Goal: Task Accomplishment & Management: Complete application form

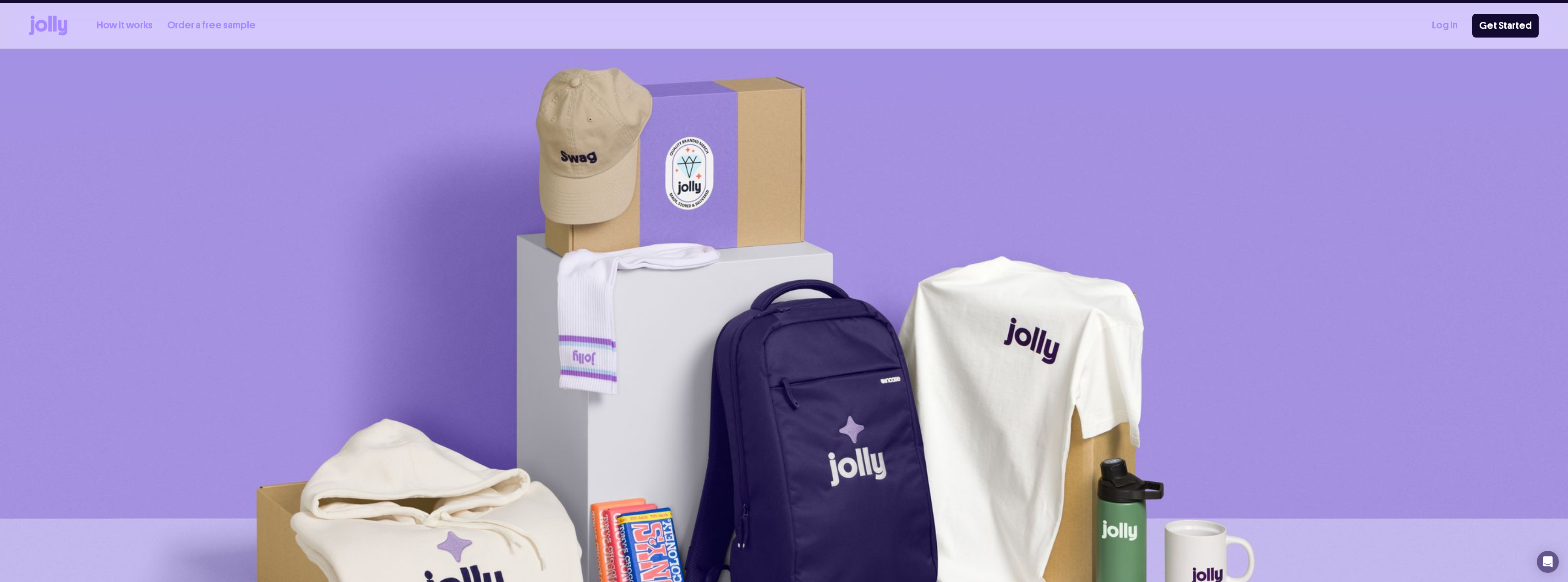
scroll to position [2, 0]
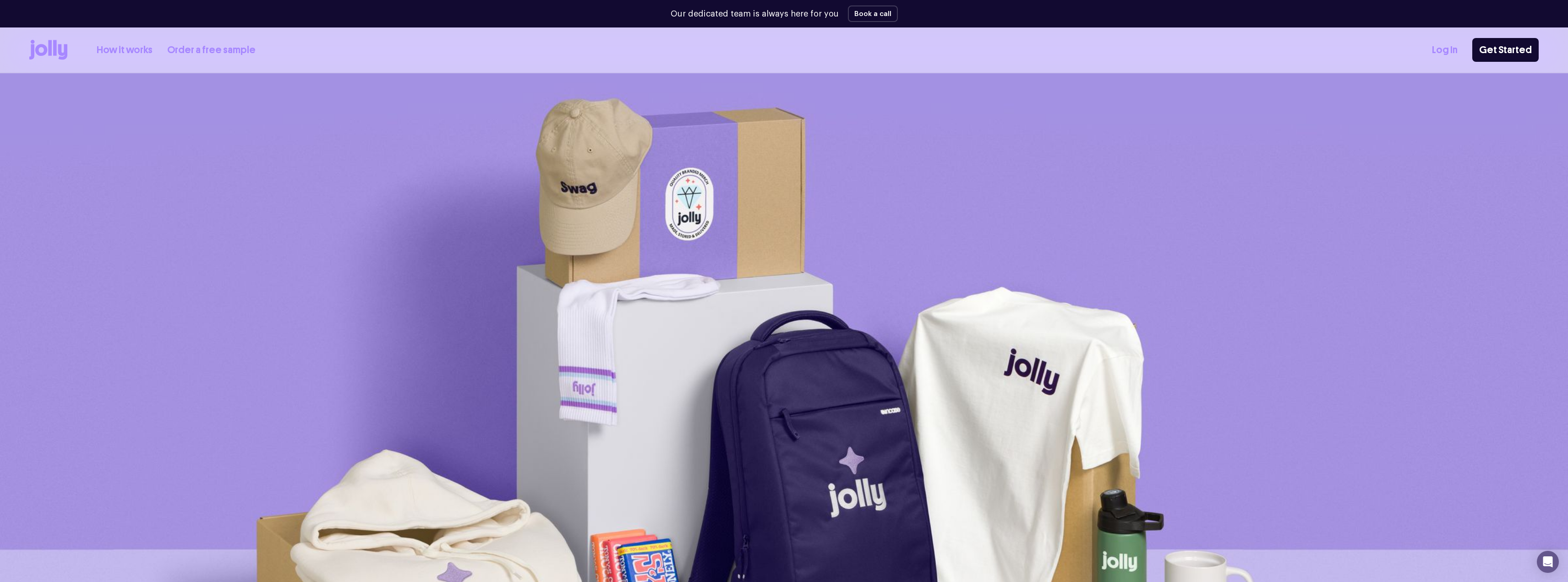
click at [1445, 55] on link "Log In" at bounding box center [1444, 50] width 25 height 15
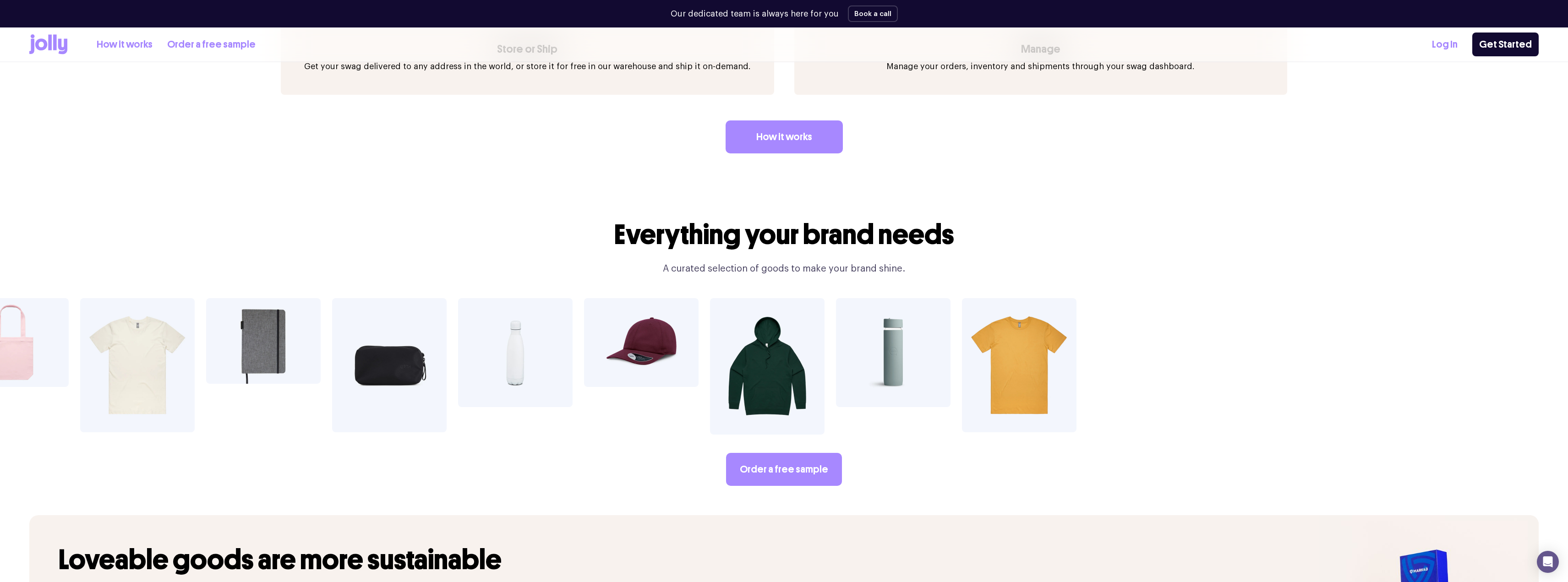
scroll to position [1860, 0]
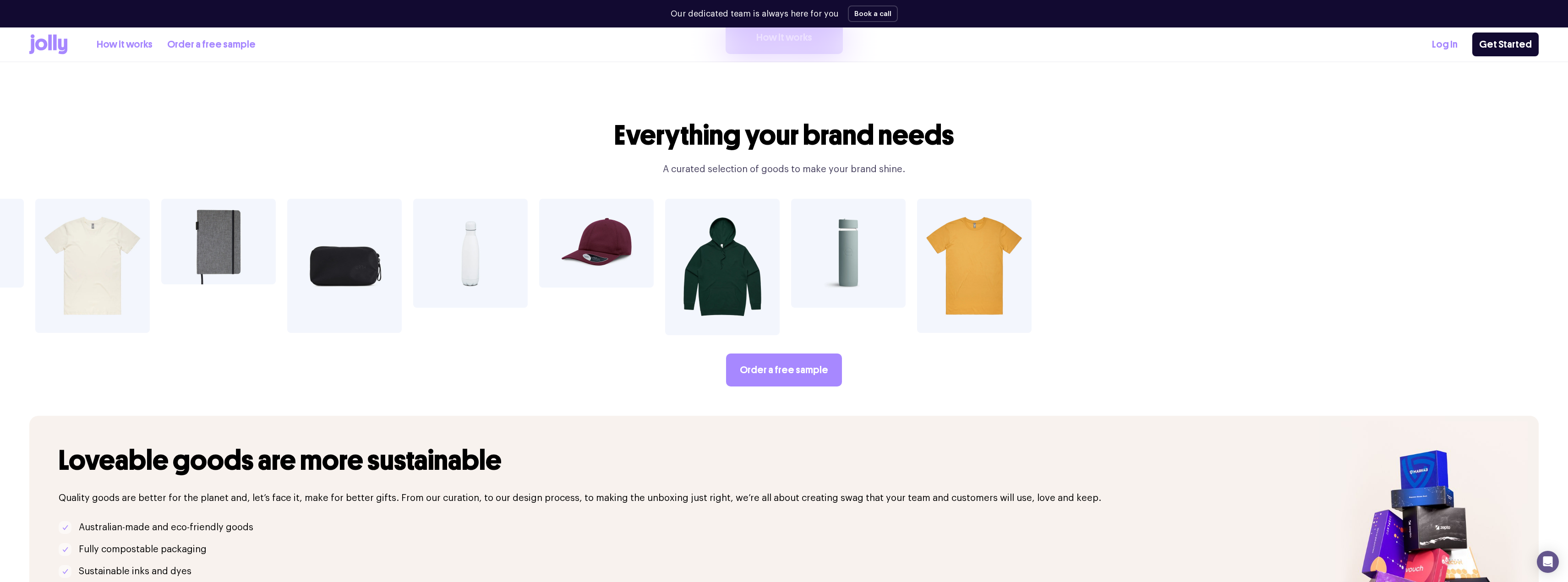
click at [848, 236] on img at bounding box center [848, 253] width 114 height 109
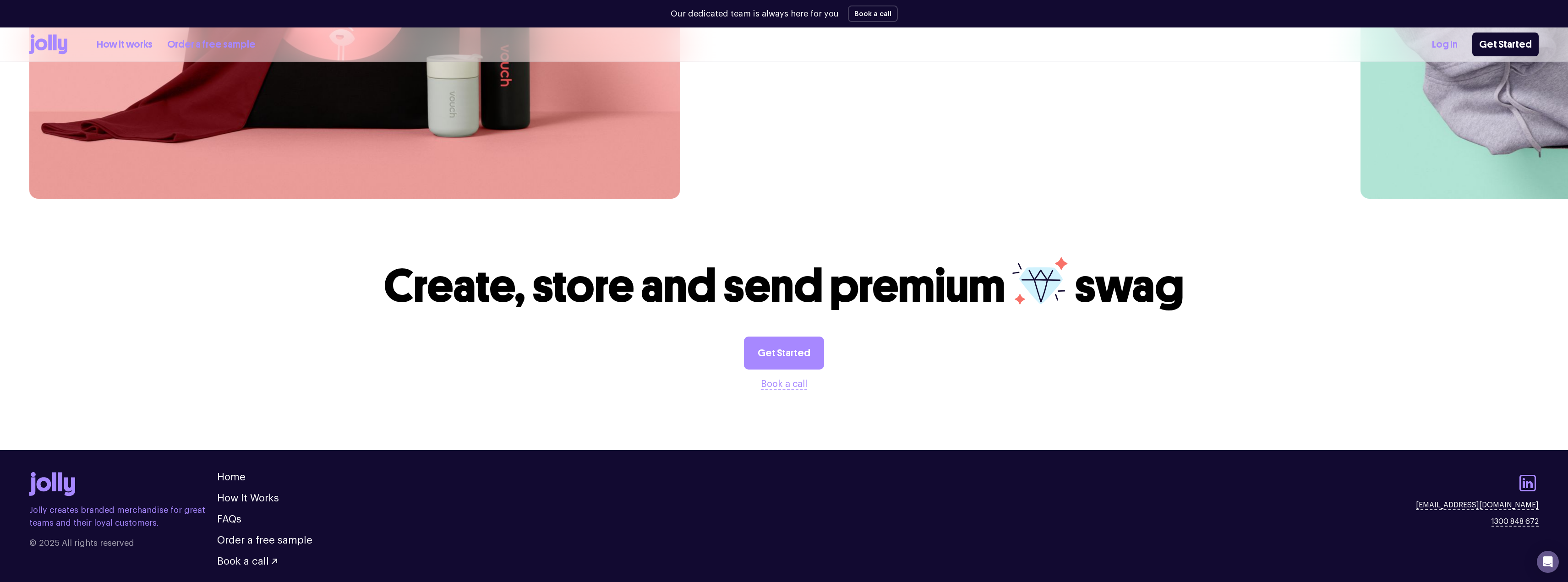
scroll to position [2908, 0]
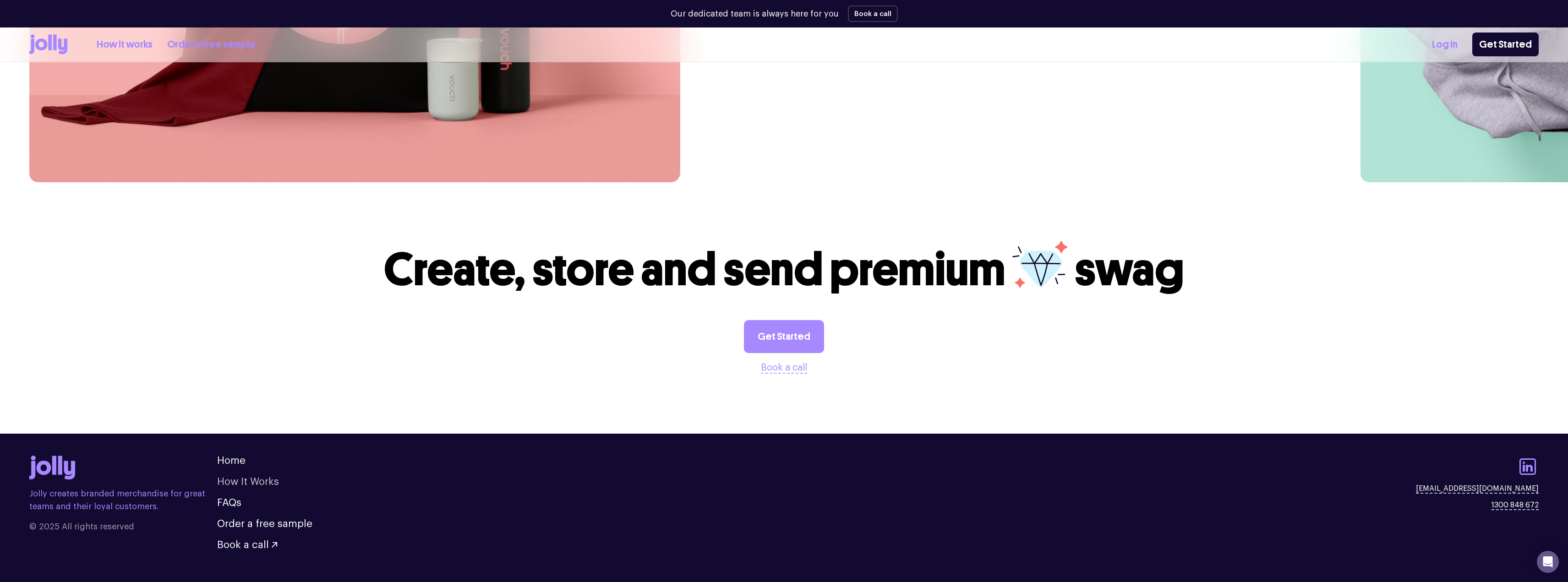
click at [251, 477] on link "How It Works" at bounding box center [247, 482] width 62 height 10
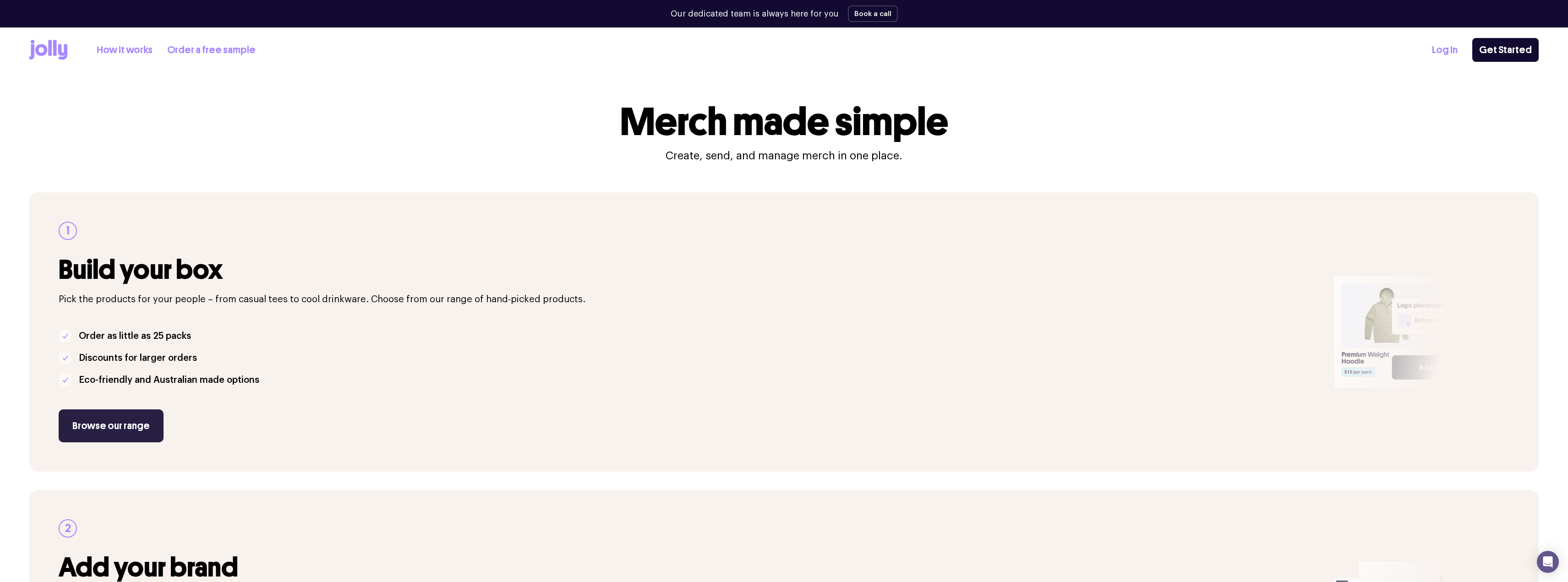
click at [119, 434] on link "Browse our range" at bounding box center [111, 425] width 105 height 33
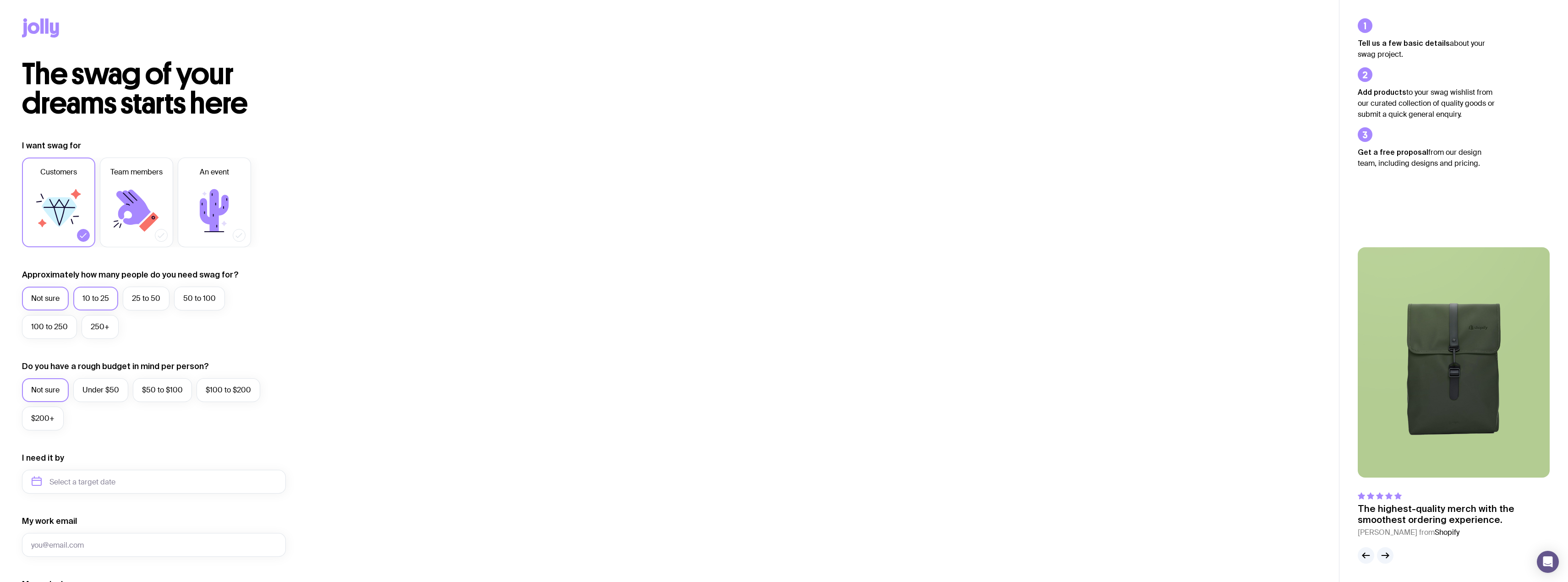
click at [92, 299] on label "10 to 25" at bounding box center [95, 298] width 45 height 24
click at [0, 0] on input "10 to 25" at bounding box center [0, 0] width 0 height 0
click at [93, 393] on label "Under $50" at bounding box center [100, 390] width 55 height 24
click at [0, 0] on input "Under $50" at bounding box center [0, 0] width 0 height 0
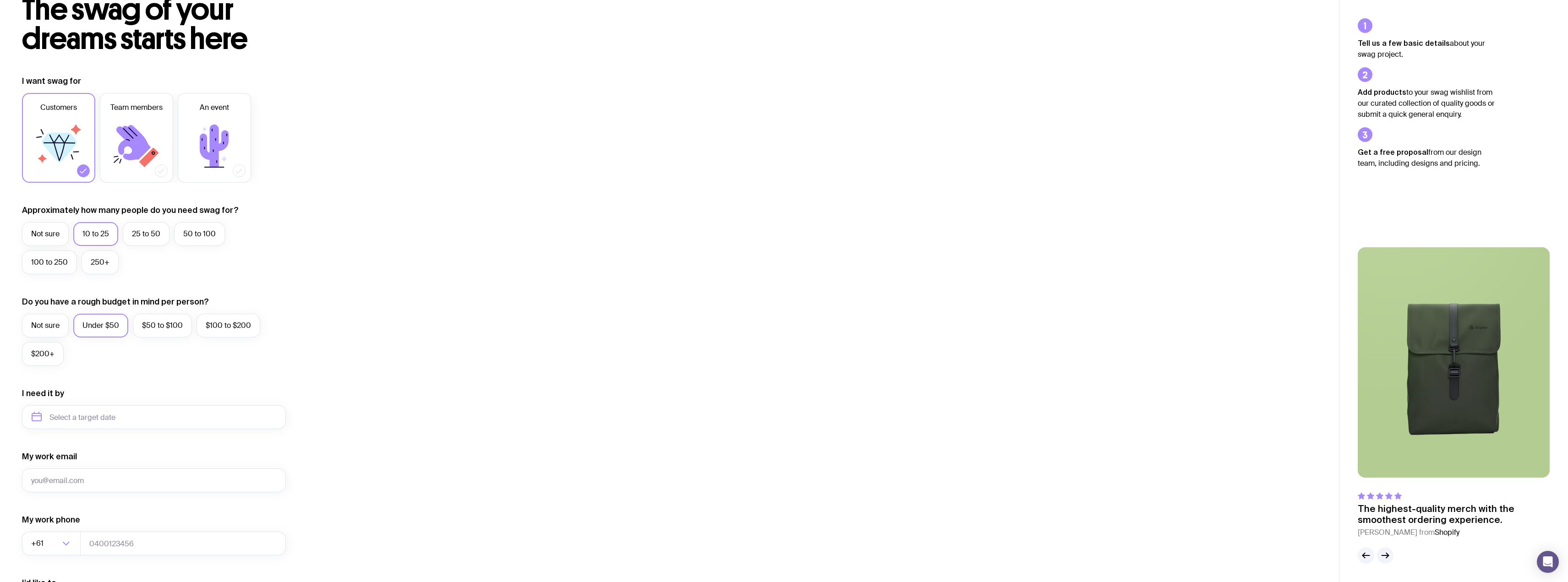
scroll to position [91, 0]
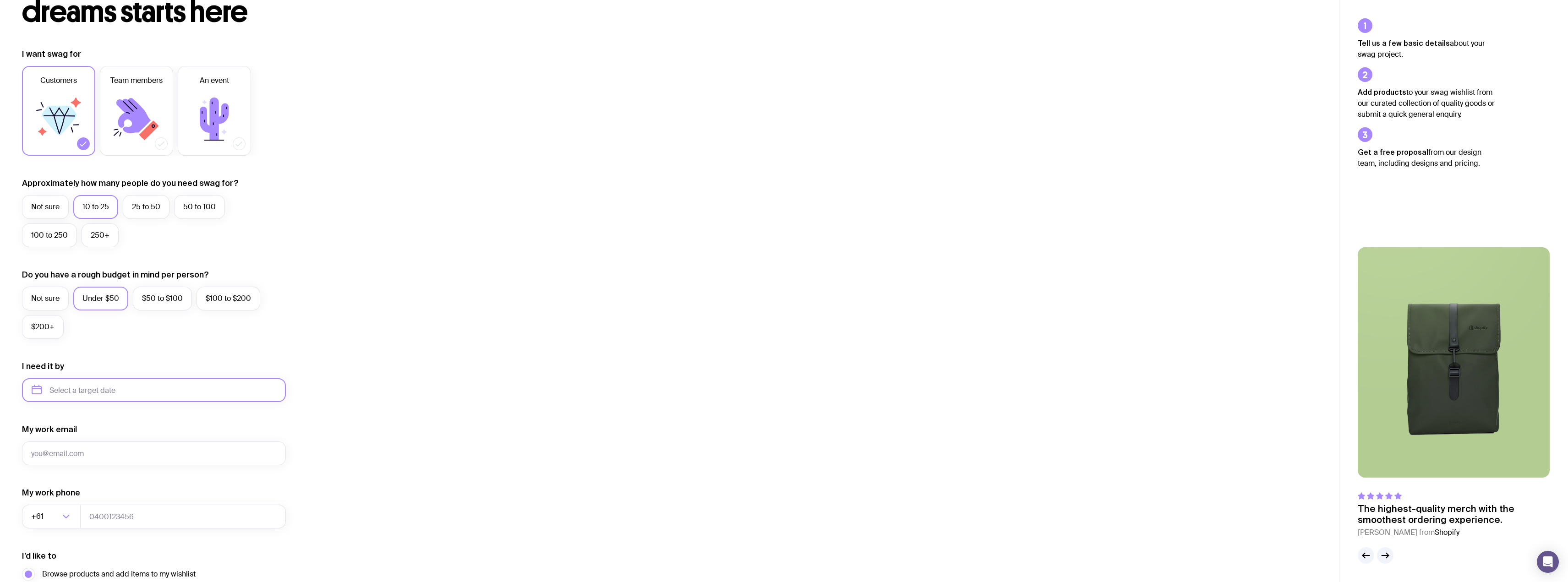
click at [101, 392] on input "text" at bounding box center [153, 390] width 264 height 24
click at [127, 502] on button "Dec" at bounding box center [117, 503] width 33 height 19
type input "[DATE]"
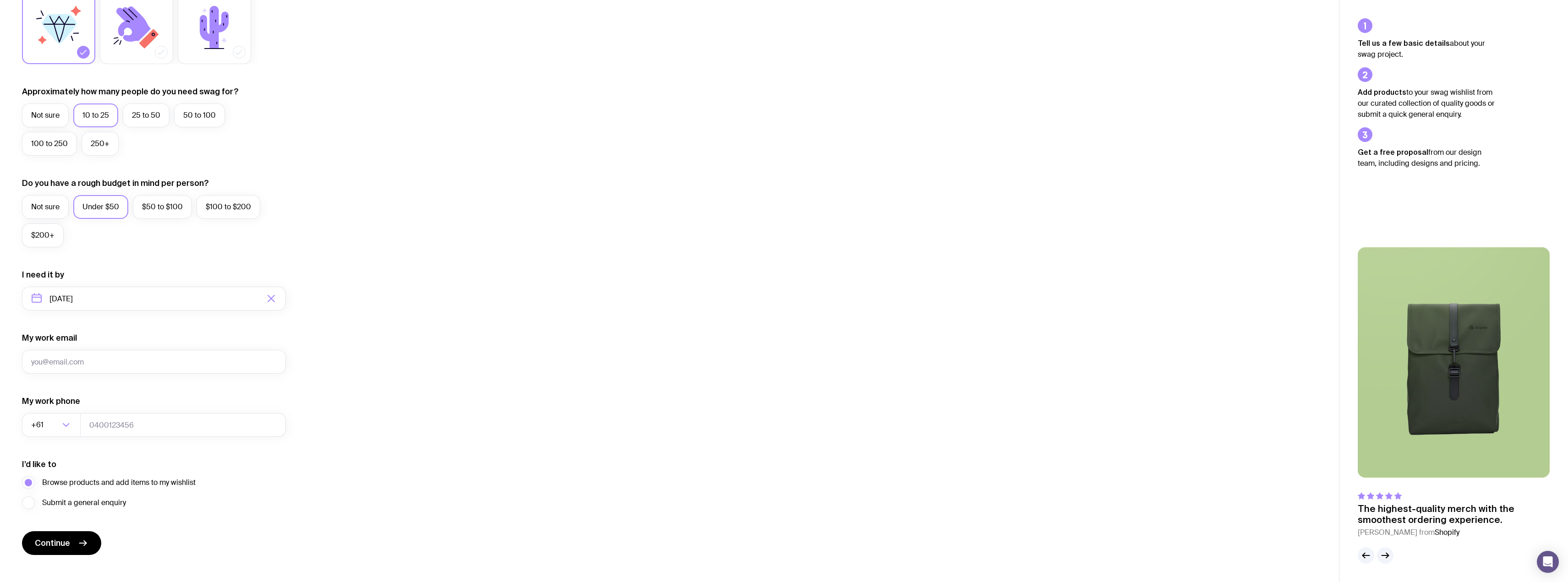
scroll to position [197, 0]
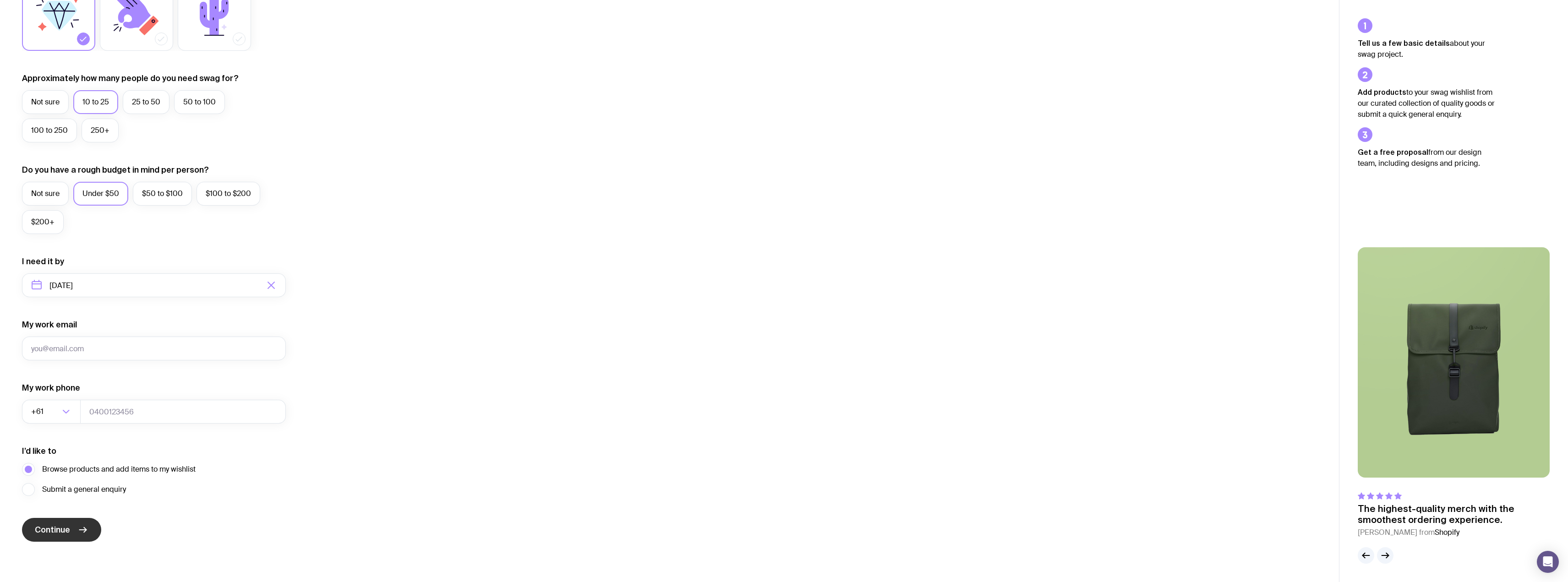
click at [92, 524] on button "Continue" at bounding box center [61, 529] width 79 height 24
click at [620, 419] on div "I want swag for Customers Team members An event Approximately how many people d…" at bounding box center [670, 243] width 1295 height 598
